Goal: Find specific page/section: Find specific page/section

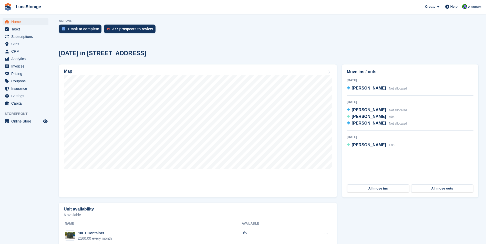
scroll to position [103, 0]
click at [17, 68] on span "Invoices" at bounding box center [26, 66] width 31 height 7
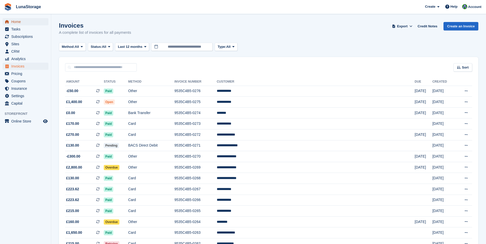
click at [21, 22] on span "Home" at bounding box center [26, 21] width 31 height 7
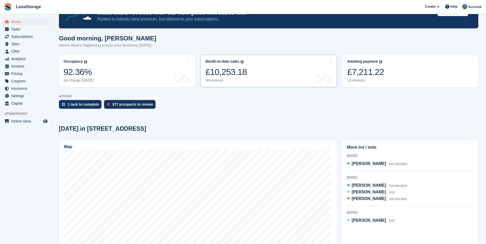
scroll to position [26, 0]
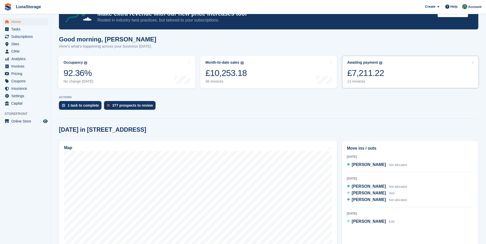
click at [374, 77] on div "£7,211.22" at bounding box center [365, 73] width 37 height 11
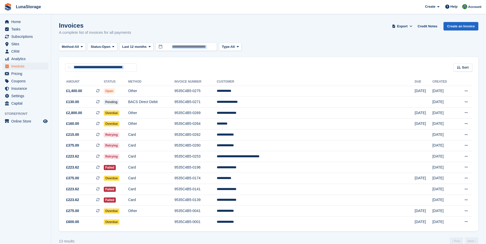
drag, startPoint x: 54, startPoint y: 49, endPoint x: 476, endPoint y: 227, distance: 458.4
click at [476, 227] on section "Invoices A complete list of invoices for all payments Export Export Invoices Ex…" at bounding box center [268, 126] width 435 height 253
drag, startPoint x: 476, startPoint y: 227, endPoint x: 481, endPoint y: 230, distance: 5.5
click at [481, 230] on section "Invoices A complete list of invoices for all payments Export Export Invoices Ex…" at bounding box center [268, 126] width 435 height 253
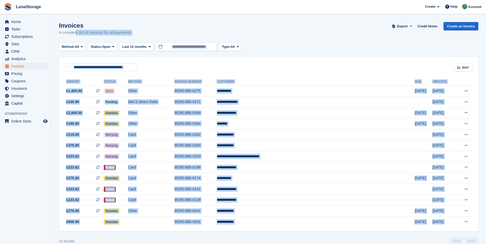
drag, startPoint x: 481, startPoint y: 230, endPoint x: 67, endPoint y: 53, distance: 449.8
click at [67, 53] on section "Invoices A complete list of invoices for all payments Export Export Invoices Ex…" at bounding box center [268, 126] width 435 height 253
drag, startPoint x: 67, startPoint y: 53, endPoint x: 56, endPoint y: 56, distance: 11.4
click at [56, 56] on section "Invoices A complete list of invoices for all payments Export Export Invoices Ex…" at bounding box center [268, 126] width 435 height 253
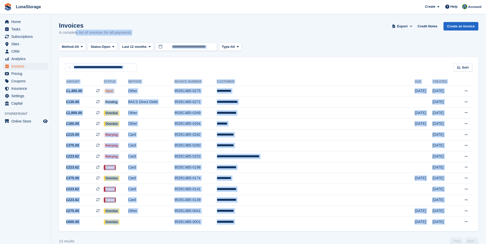
click at [56, 56] on section "Invoices A complete list of invoices for all payments Export Export Invoices Ex…" at bounding box center [268, 126] width 435 height 253
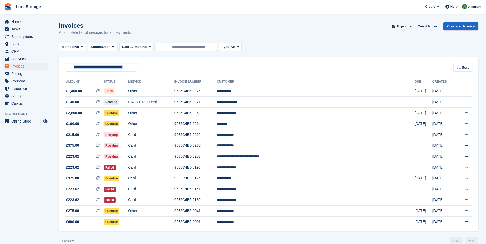
drag, startPoint x: 56, startPoint y: 58, endPoint x: 475, endPoint y: 224, distance: 450.5
click at [475, 224] on section "Invoices A complete list of invoices for all payments Export Export Invoices Ex…" at bounding box center [268, 126] width 435 height 253
drag, startPoint x: 475, startPoint y: 224, endPoint x: 483, endPoint y: 234, distance: 12.8
click at [483, 234] on section "Invoices A complete list of invoices for all payments Export Export Invoices Ex…" at bounding box center [268, 126] width 435 height 253
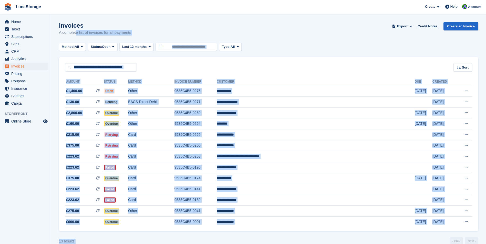
drag, startPoint x: 483, startPoint y: 234, endPoint x: 60, endPoint y: 56, distance: 458.2
click at [60, 56] on section "Invoices A complete list of invoices for all payments Export Export Invoices Ex…" at bounding box center [268, 126] width 435 height 253
click at [58, 57] on section "Invoices A complete list of invoices for all payments Export Export Invoices Ex…" at bounding box center [268, 126] width 435 height 253
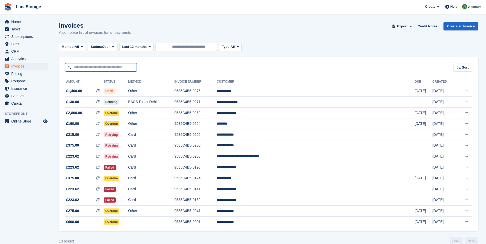
drag, startPoint x: 58, startPoint y: 57, endPoint x: 480, endPoint y: 228, distance: 454.6
click at [479, 227] on section "Invoices A complete list of invoices for all payments Export Export Invoices Ex…" at bounding box center [268, 126] width 435 height 253
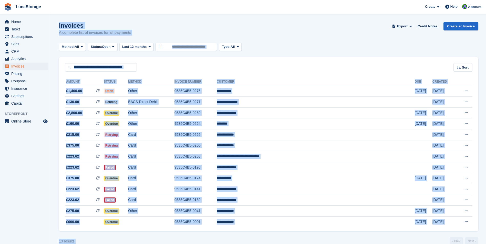
drag, startPoint x: 481, startPoint y: 233, endPoint x: 59, endPoint y: 42, distance: 463.1
click at [59, 42] on section "Invoices A complete list of invoices for all payments Export Export Invoices Ex…" at bounding box center [268, 126] width 435 height 253
drag, startPoint x: 59, startPoint y: 42, endPoint x: 56, endPoint y: 54, distance: 11.9
click at [56, 54] on section "Invoices A complete list of invoices for all payments Export Export Invoices Ex…" at bounding box center [268, 126] width 435 height 253
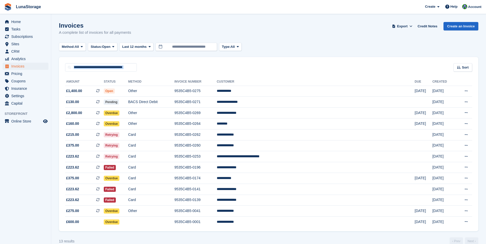
drag, startPoint x: 57, startPoint y: 61, endPoint x: 473, endPoint y: 229, distance: 448.5
click at [473, 229] on section "Invoices A complete list of invoices for all payments Export Export Invoices Ex…" at bounding box center [268, 126] width 435 height 253
drag, startPoint x: 473, startPoint y: 229, endPoint x: 480, endPoint y: 233, distance: 8.0
click at [480, 233] on section "Invoices A complete list of invoices for all payments Export Export Invoices Ex…" at bounding box center [268, 126] width 435 height 253
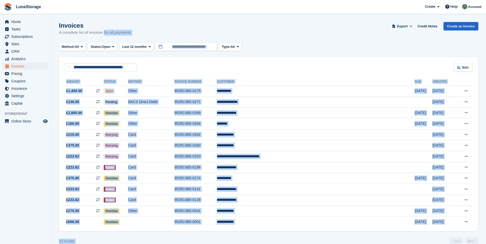
drag, startPoint x: 480, startPoint y: 233, endPoint x: 97, endPoint y: 55, distance: 422.5
click at [97, 55] on section "Invoices A complete list of invoices for all payments Export Export Invoices Ex…" at bounding box center [268, 126] width 435 height 253
drag, startPoint x: 97, startPoint y: 55, endPoint x: 58, endPoint y: 54, distance: 38.7
click at [58, 54] on section "Invoices A complete list of invoices for all payments Export Export Invoices Ex…" at bounding box center [268, 126] width 435 height 253
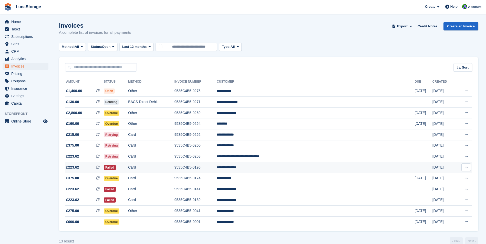
click at [467, 168] on icon at bounding box center [466, 167] width 3 height 3
click at [12, 22] on span "Home" at bounding box center [26, 21] width 31 height 7
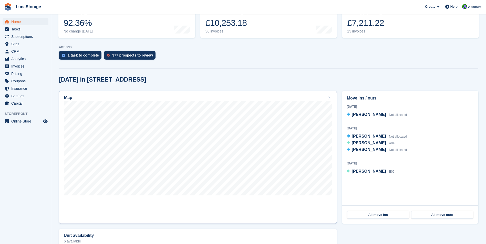
scroll to position [77, 0]
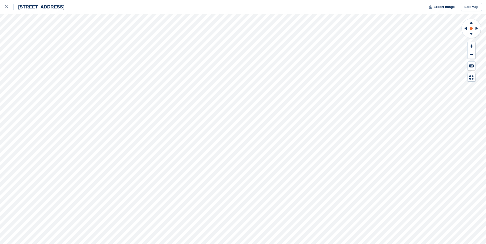
click at [470, 27] on rect at bounding box center [471, 28] width 6 height 6
